Goal: Task Accomplishment & Management: Use online tool/utility

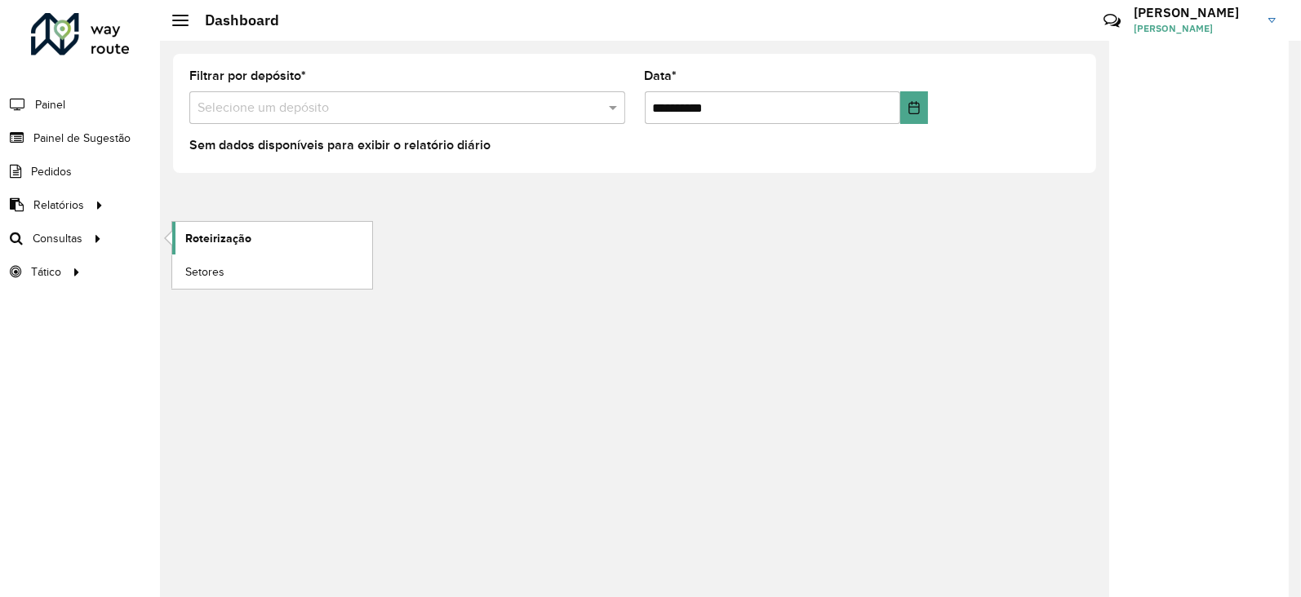
click at [220, 230] on span "Roteirização" at bounding box center [218, 238] width 66 height 17
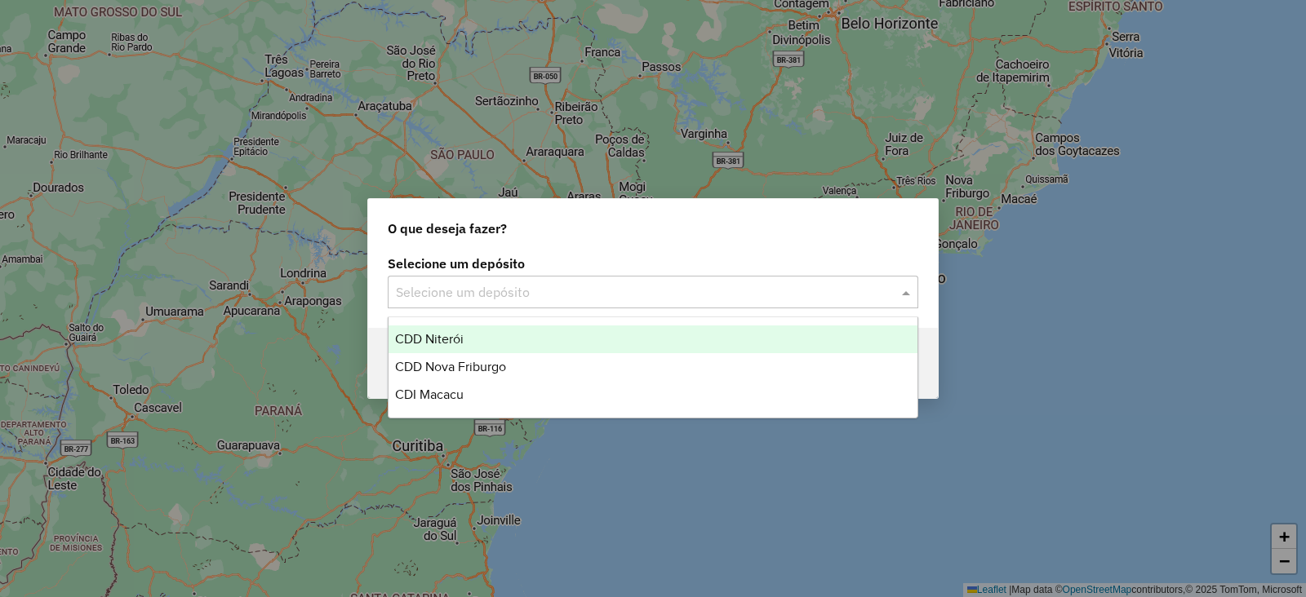
click at [420, 300] on input "text" at bounding box center [637, 293] width 482 height 20
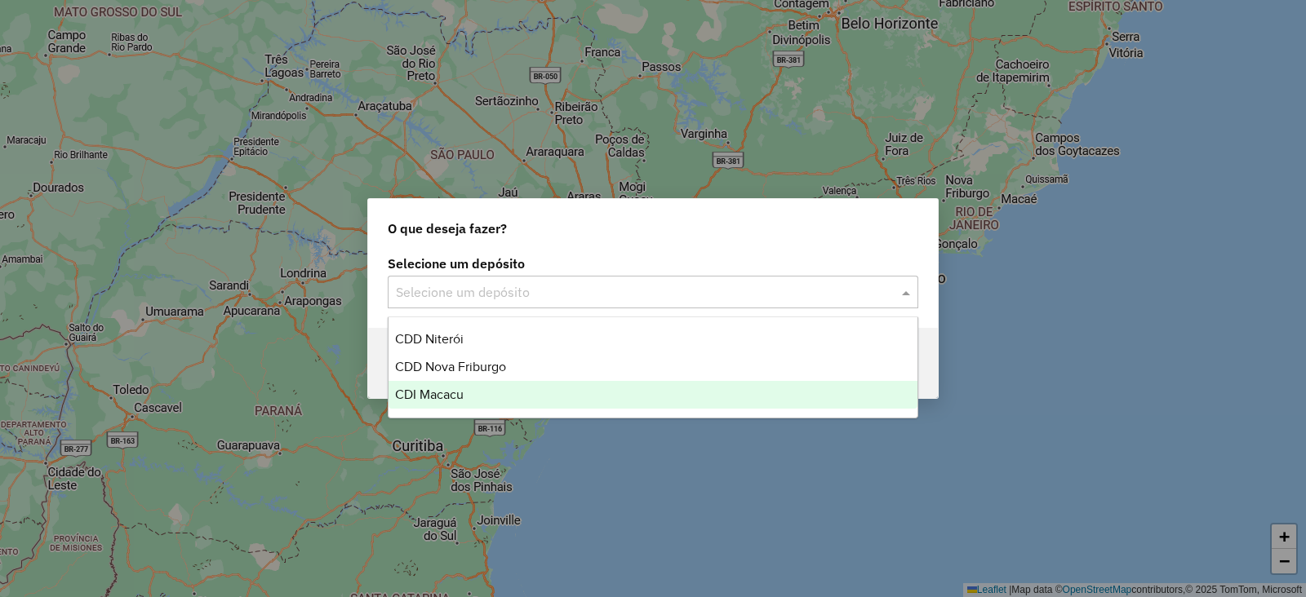
click at [428, 392] on span "CDI Macacu" at bounding box center [429, 395] width 69 height 14
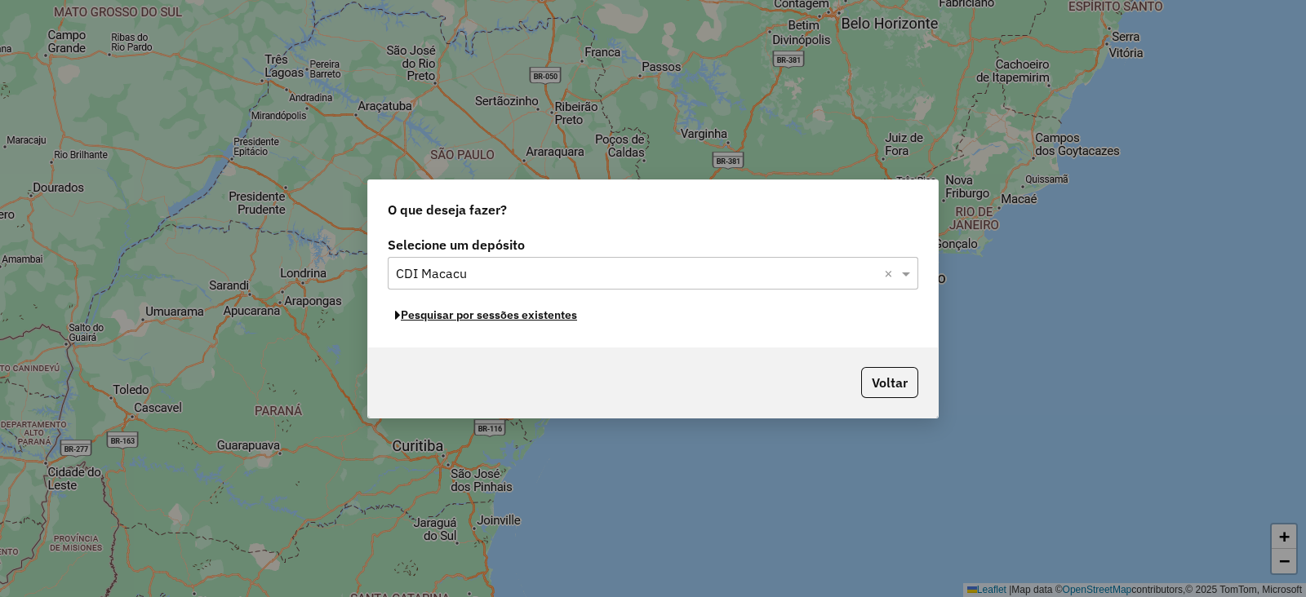
click at [452, 321] on button "Pesquisar por sessões existentes" at bounding box center [486, 315] width 197 height 25
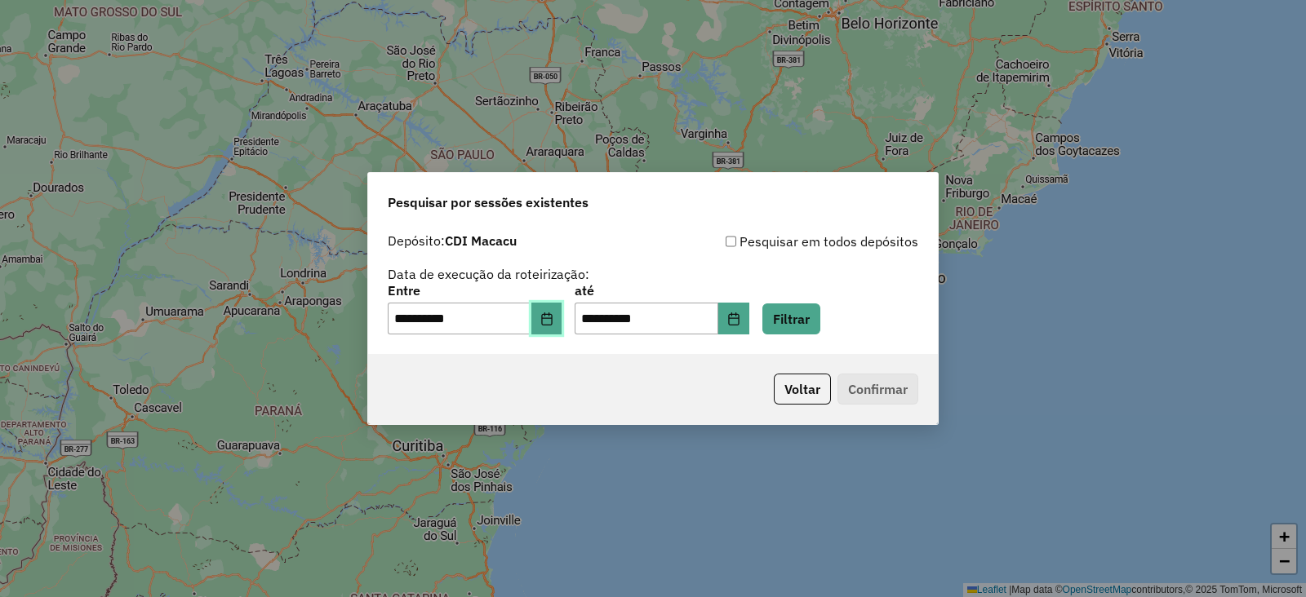
click at [552, 314] on icon "Choose Date" at bounding box center [546, 319] width 11 height 13
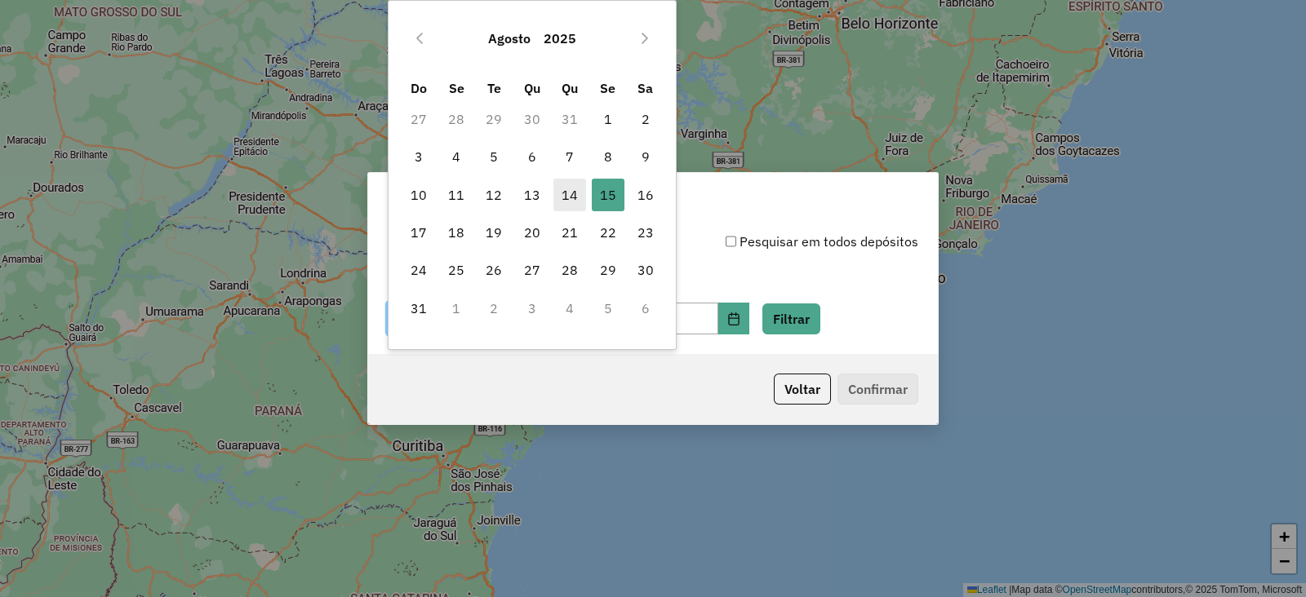
click at [566, 191] on span "14" at bounding box center [569, 195] width 33 height 33
type input "**********"
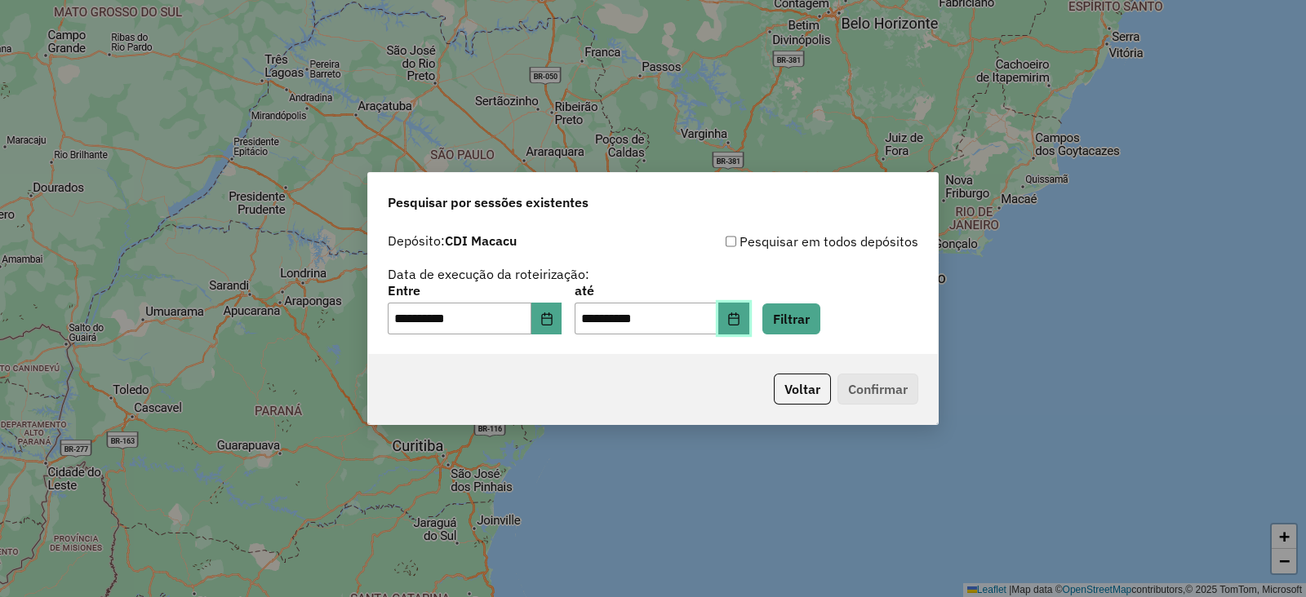
click at [749, 308] on button "Choose Date" at bounding box center [733, 319] width 31 height 33
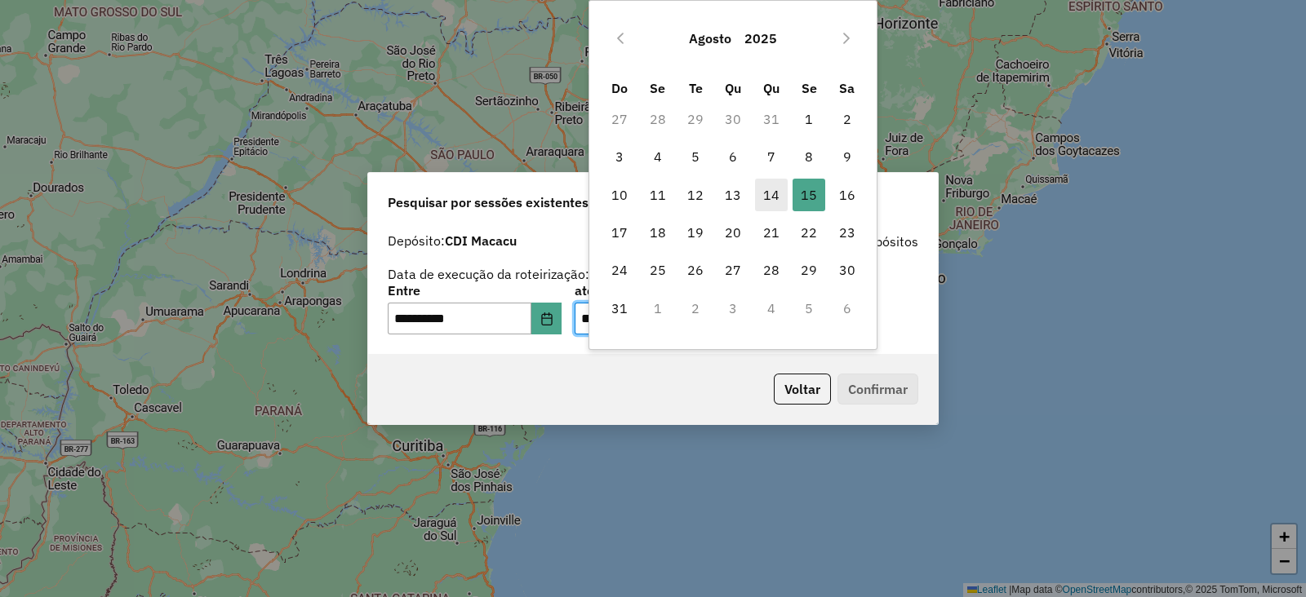
click at [764, 188] on span "14" at bounding box center [771, 195] width 33 height 33
type input "**********"
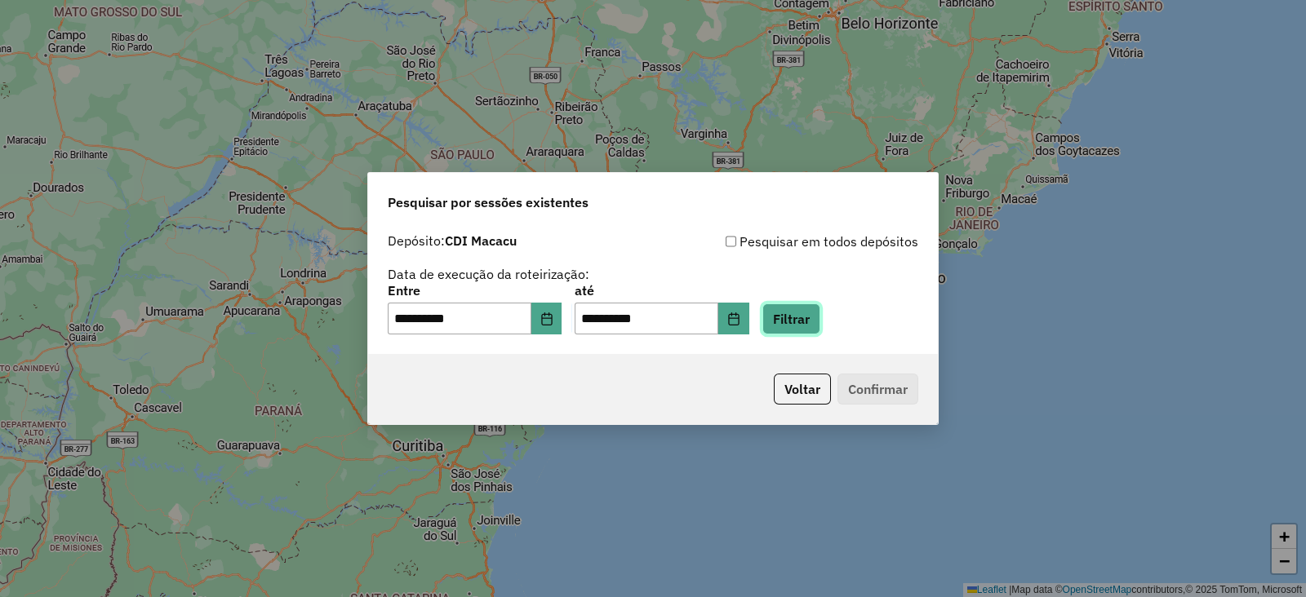
click at [820, 312] on button "Filtrar" at bounding box center [791, 319] width 58 height 31
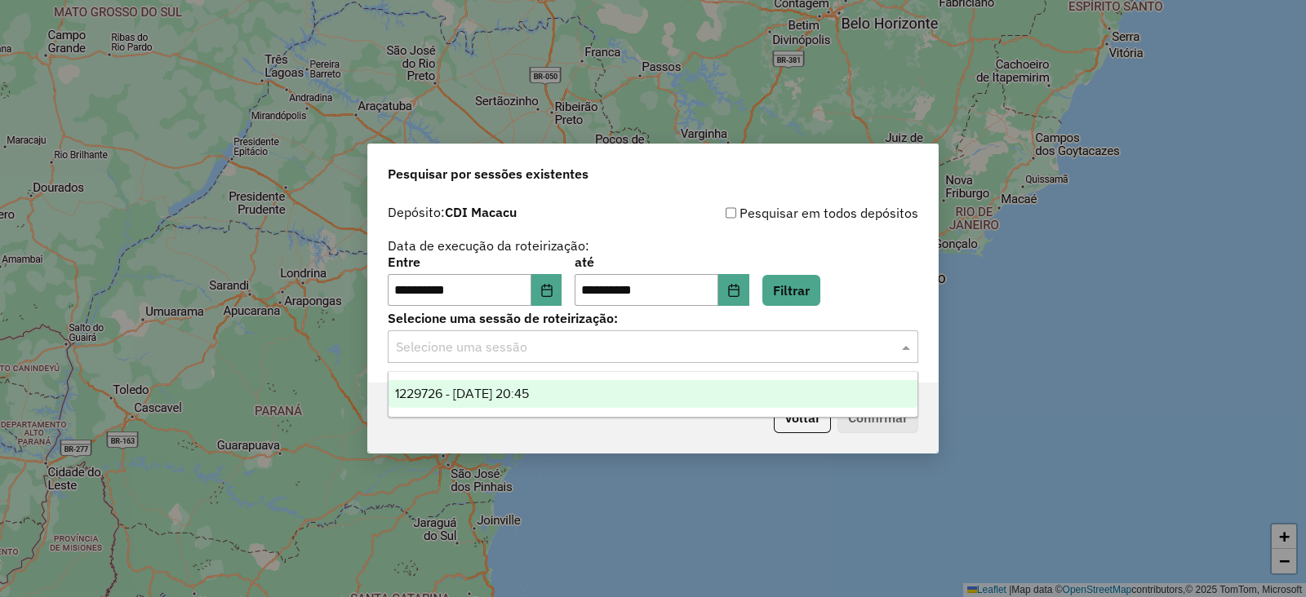
click at [605, 344] on input "text" at bounding box center [637, 348] width 482 height 20
click at [526, 389] on span "1229726 - 14/08/2025 20:45" at bounding box center [462, 394] width 134 height 14
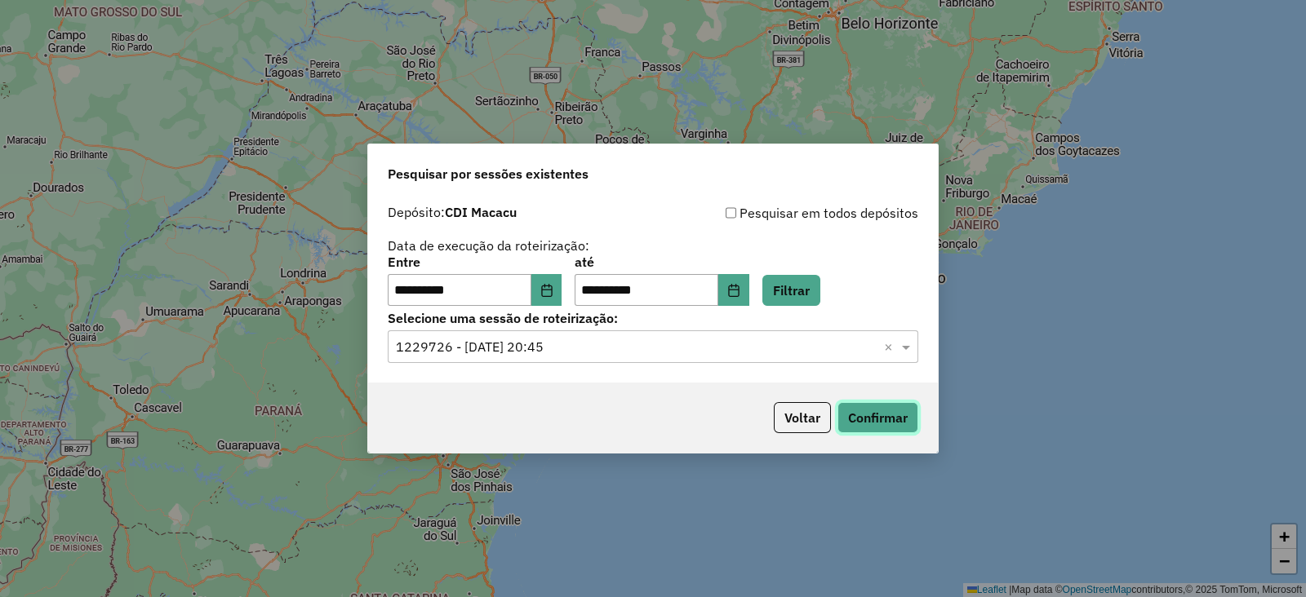
click at [882, 422] on button "Confirmar" at bounding box center [877, 417] width 81 height 31
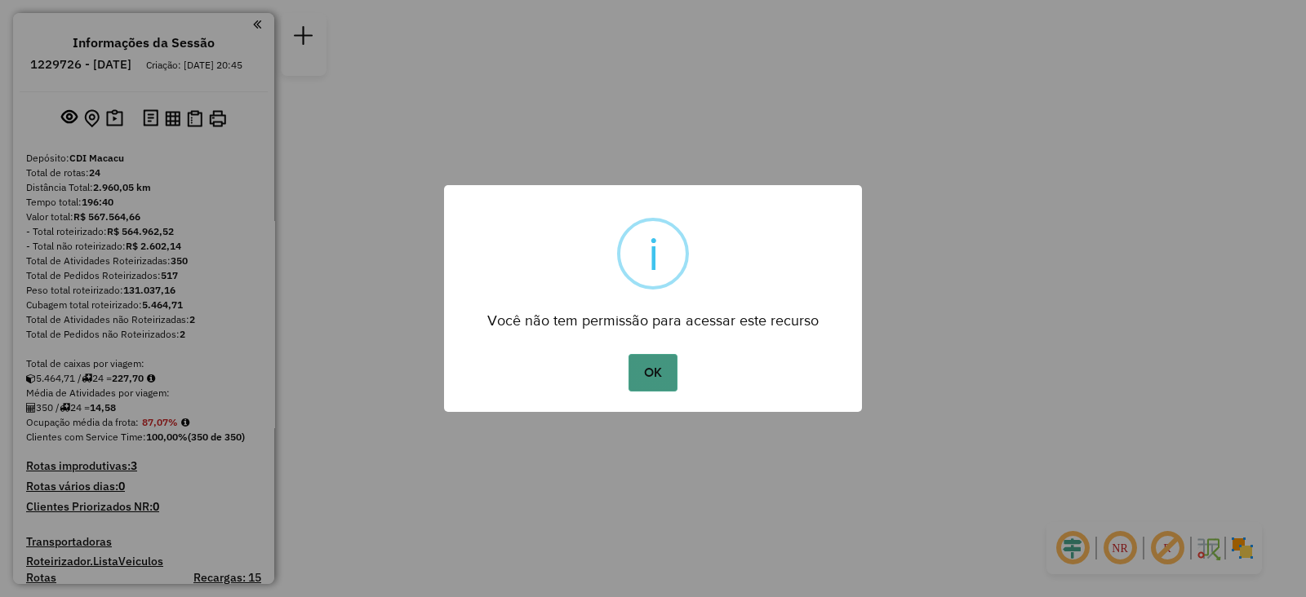
click at [649, 364] on button "OK" at bounding box center [652, 373] width 48 height 38
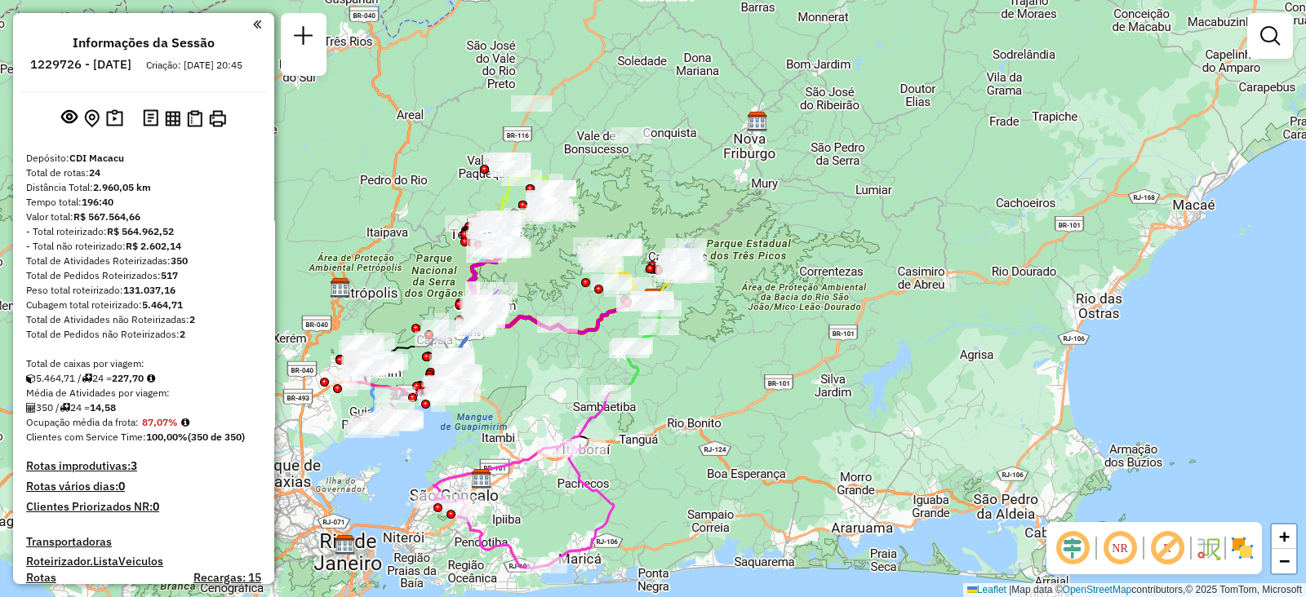
click at [111, 67] on h6 "1229726 - [DATE]" at bounding box center [80, 64] width 101 height 15
copy h6 "1229726"
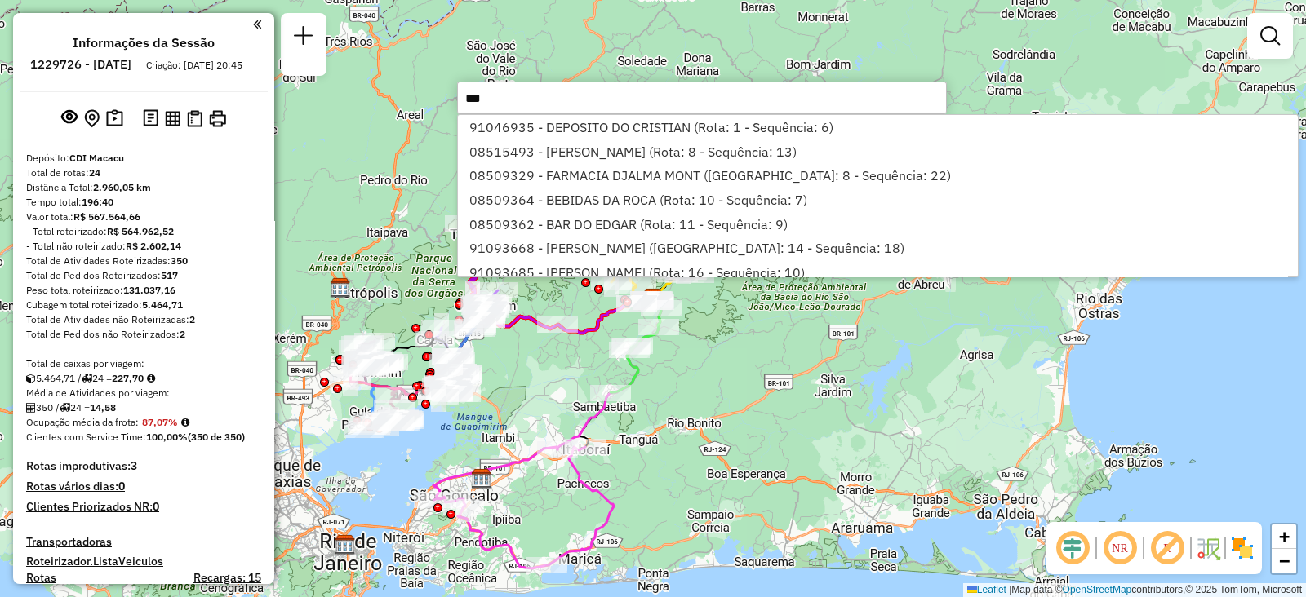
type input "****"
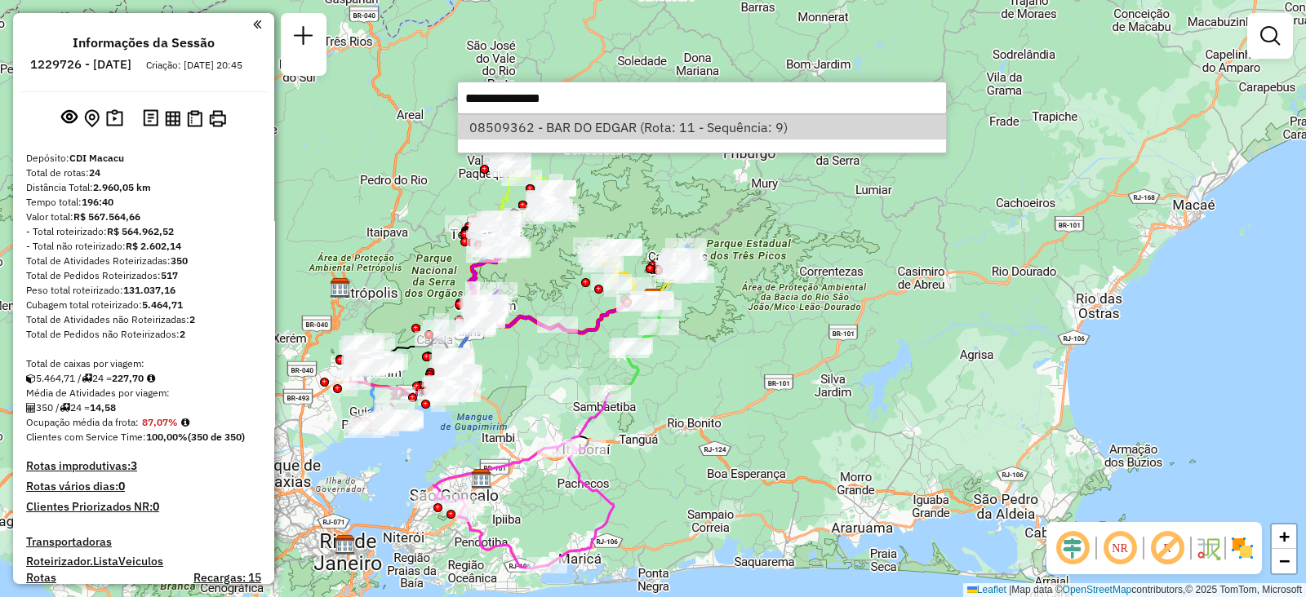
select select "**********"
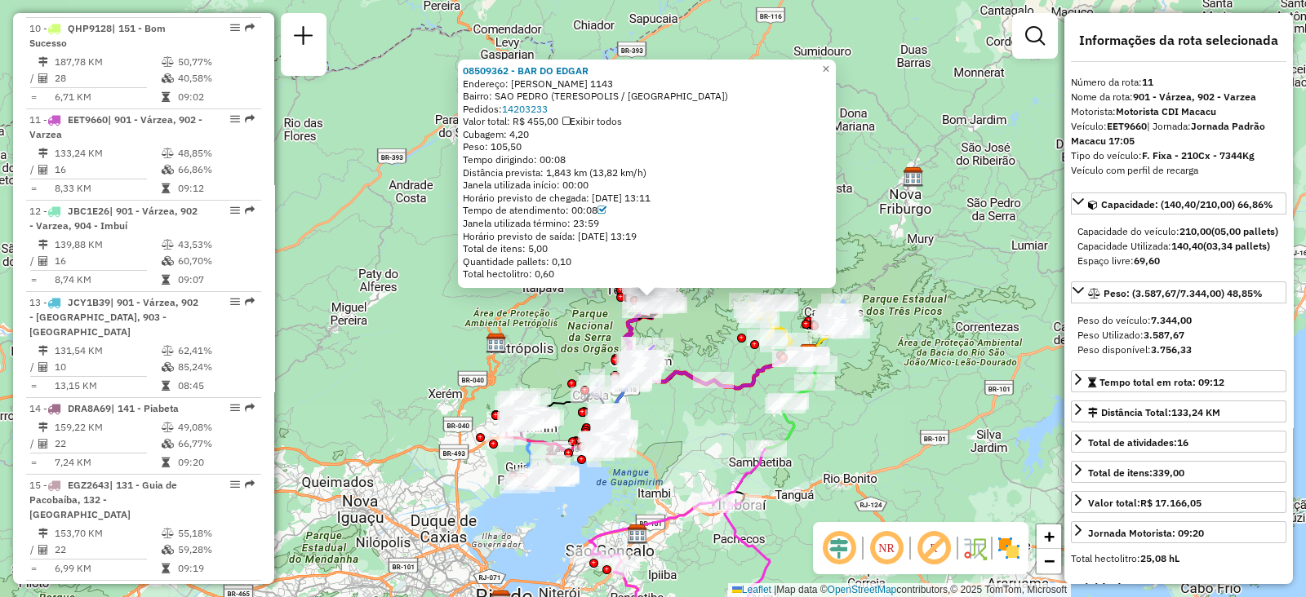
scroll to position [1566, 0]
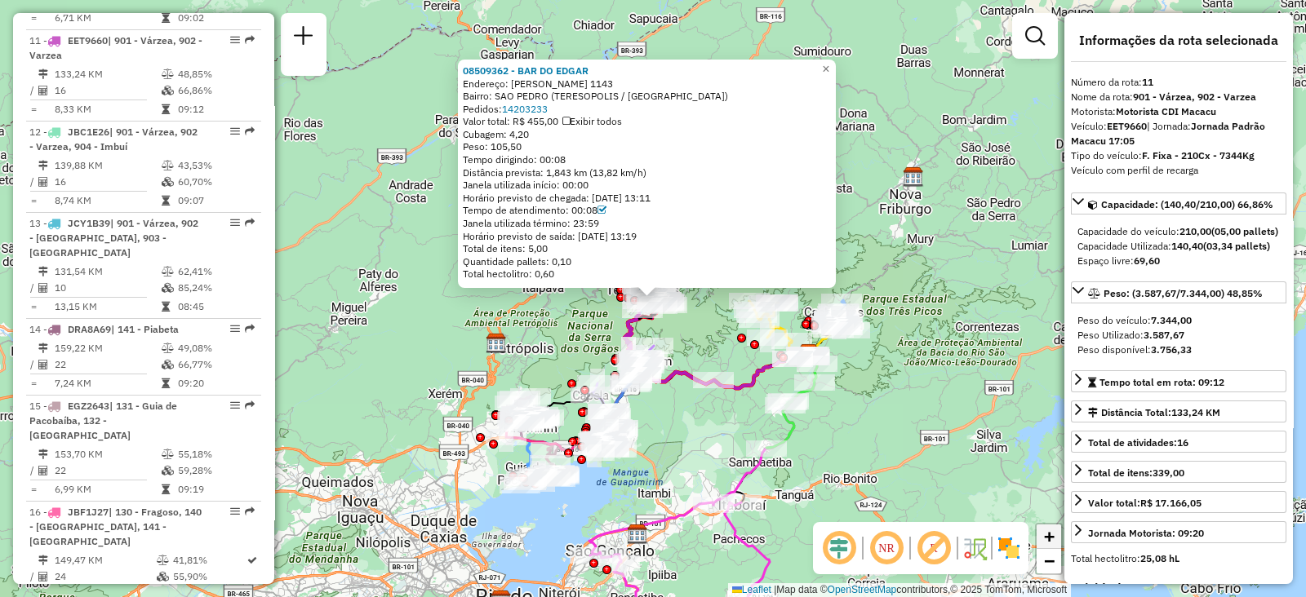
click at [1047, 538] on span "+" at bounding box center [1049, 536] width 11 height 20
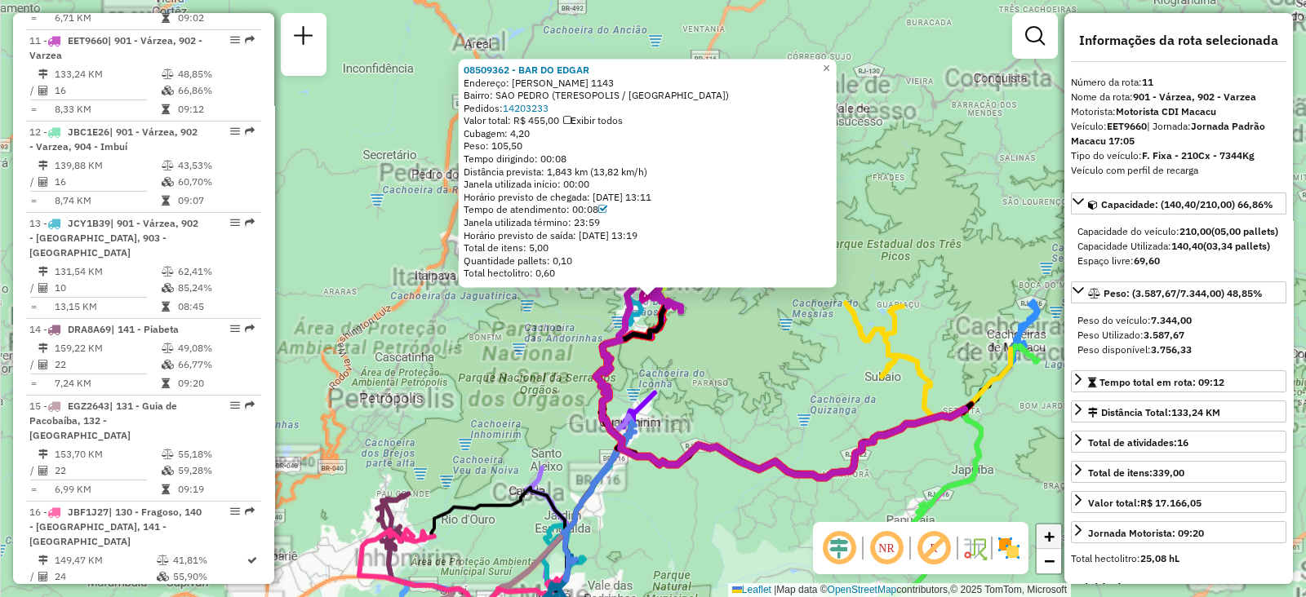
click at [1047, 538] on span "+" at bounding box center [1049, 536] width 11 height 20
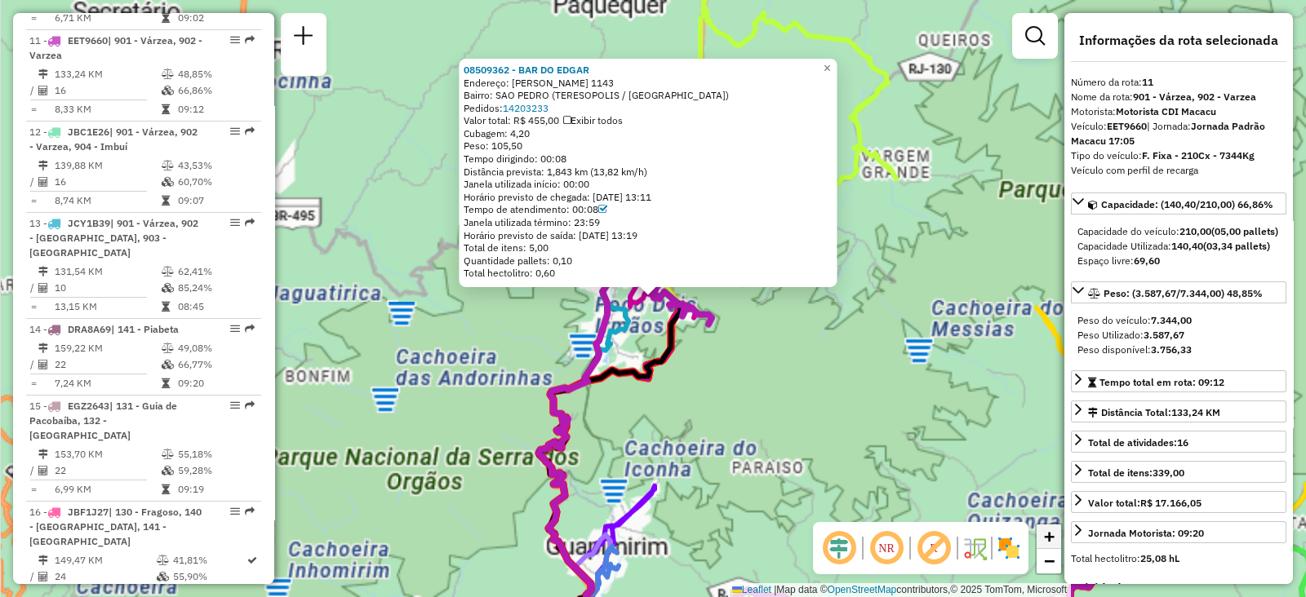
click at [1047, 538] on span "+" at bounding box center [1049, 536] width 11 height 20
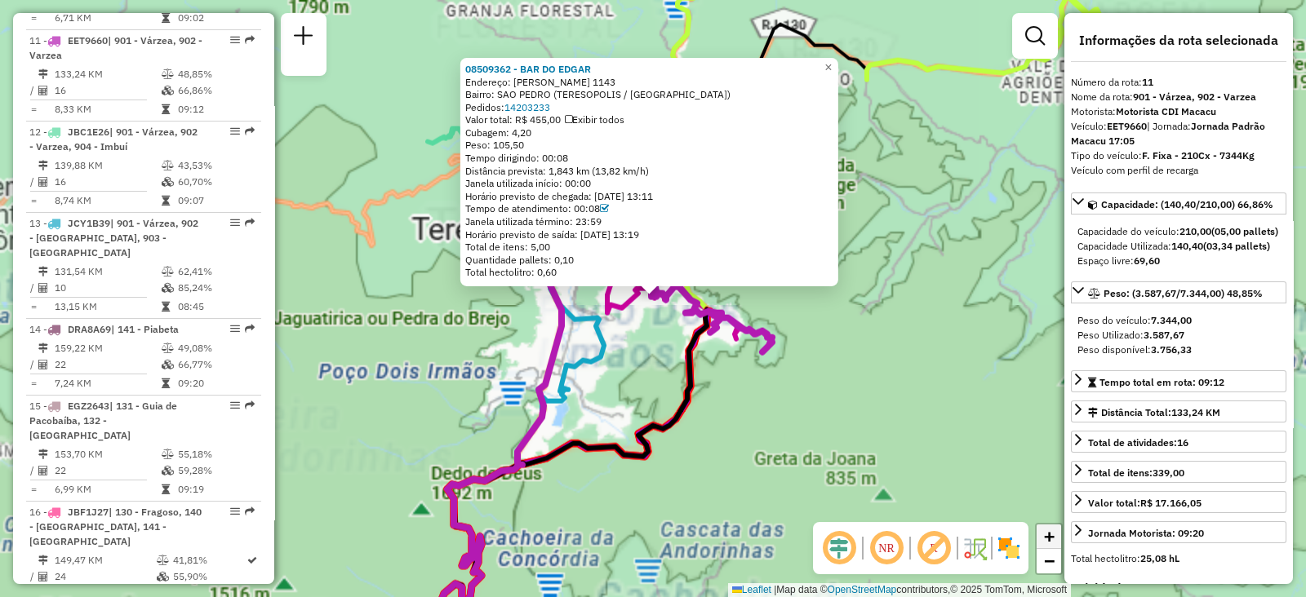
click at [1047, 538] on span "+" at bounding box center [1049, 536] width 11 height 20
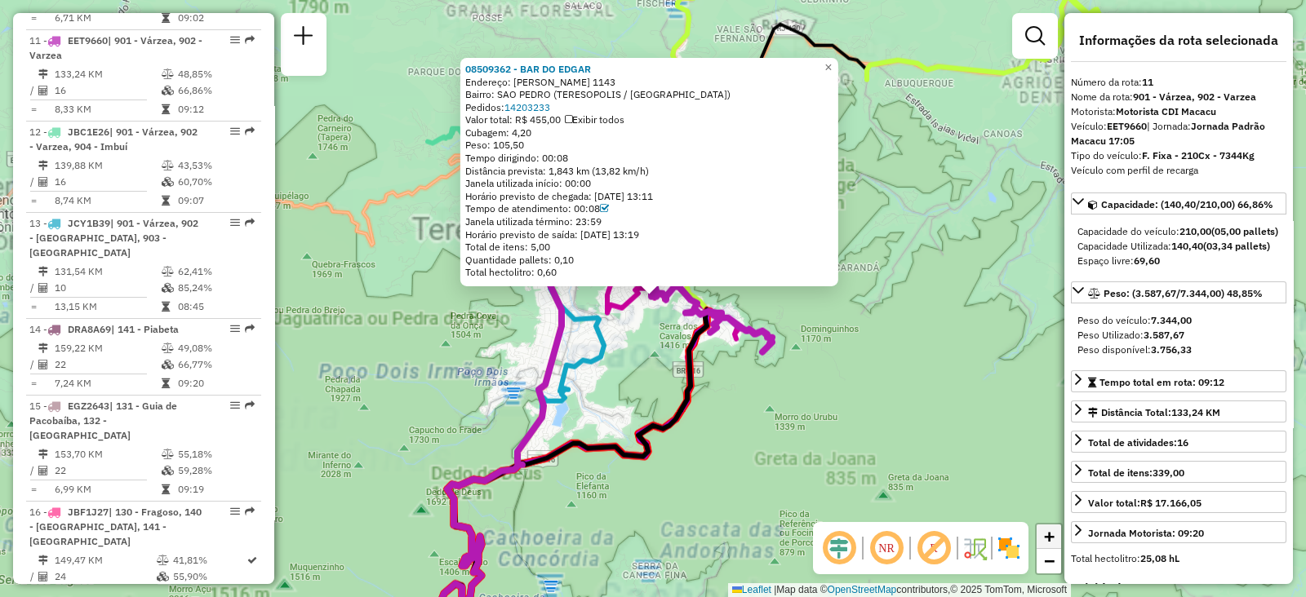
click at [1047, 538] on span "+" at bounding box center [1049, 536] width 11 height 20
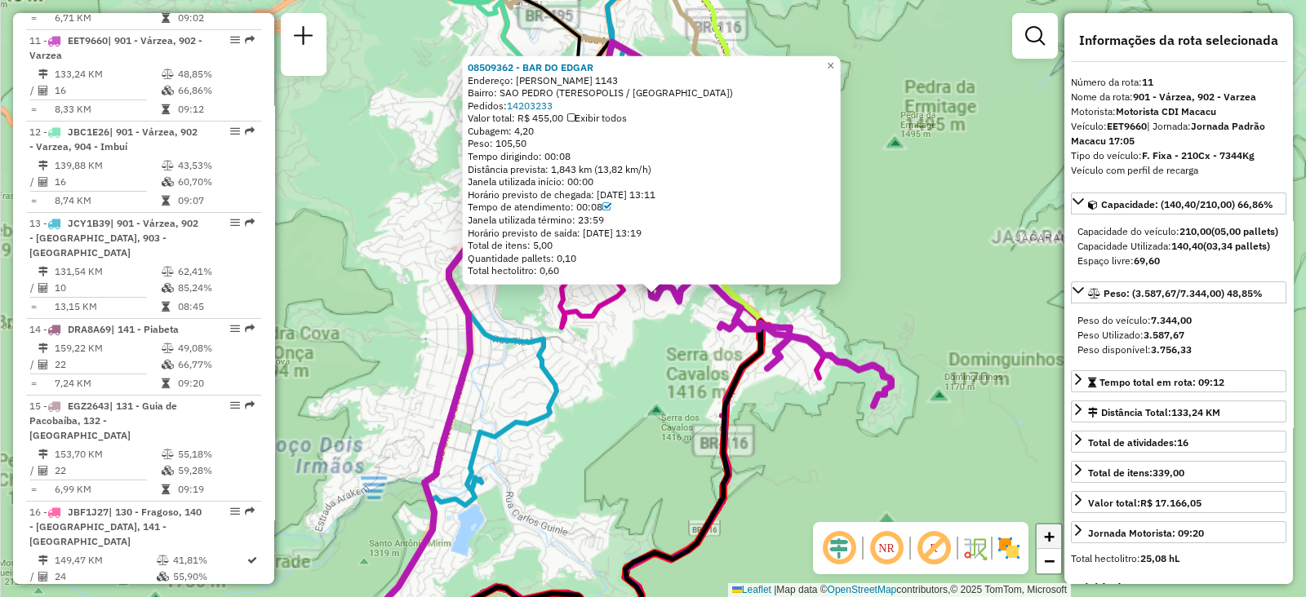
click at [1047, 538] on span "+" at bounding box center [1049, 536] width 11 height 20
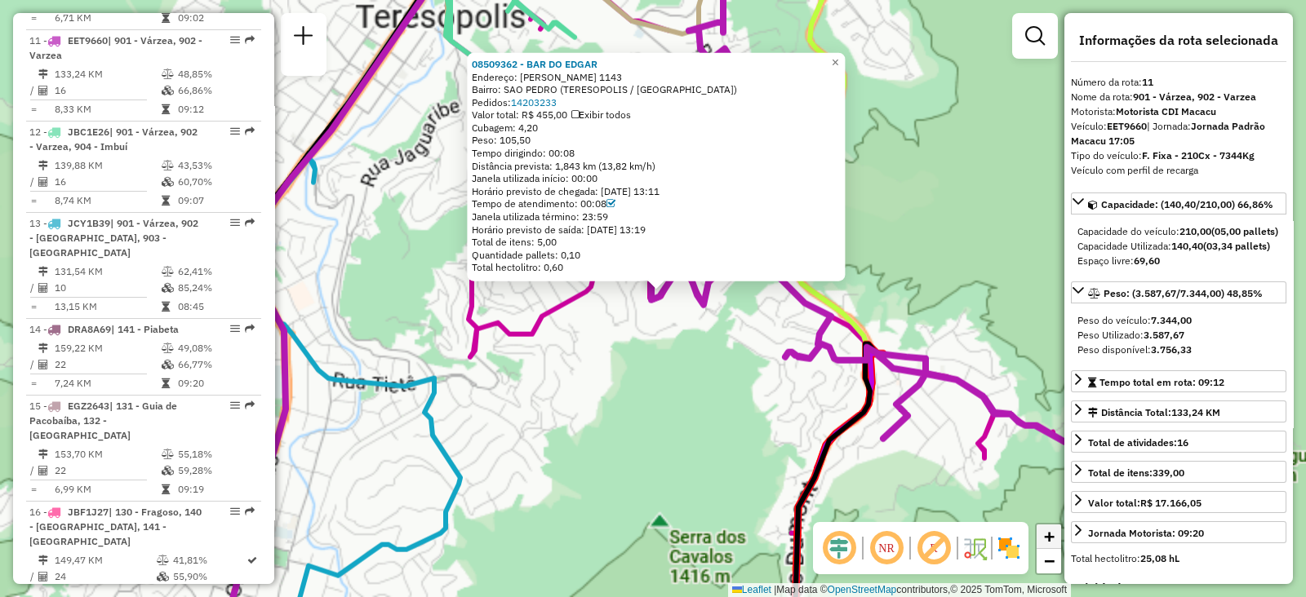
click at [1047, 538] on span "+" at bounding box center [1049, 536] width 11 height 20
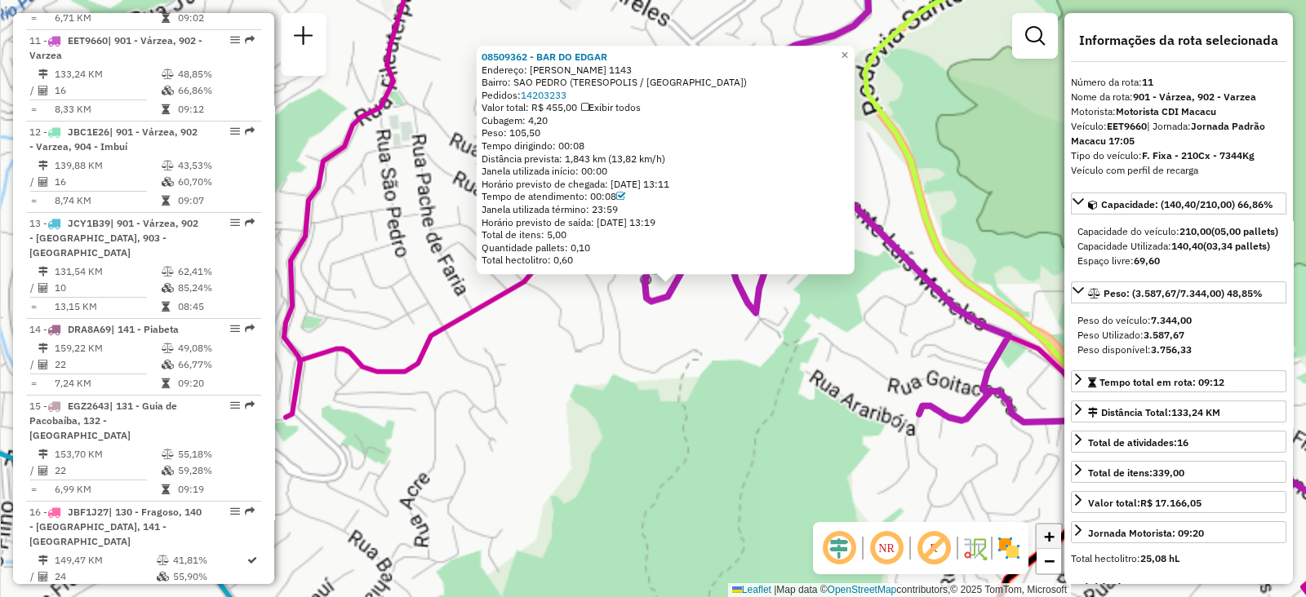
click at [1047, 538] on span "+" at bounding box center [1049, 536] width 11 height 20
